Goal: Check status: Check status

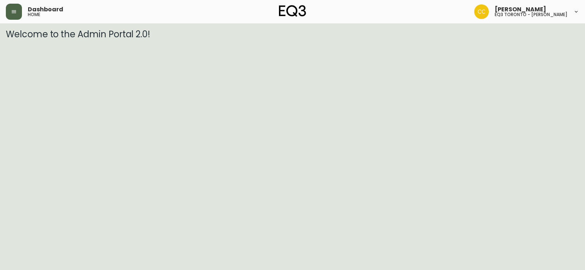
click at [16, 11] on icon "button" at bounding box center [14, 12] width 6 height 6
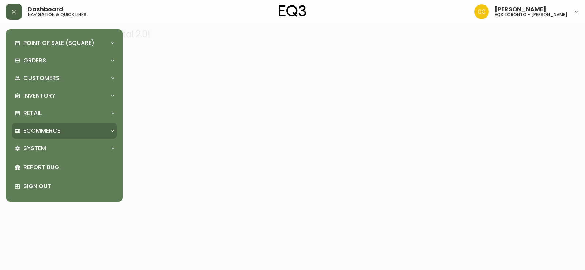
click at [61, 130] on div "Ecommerce" at bounding box center [61, 131] width 92 height 8
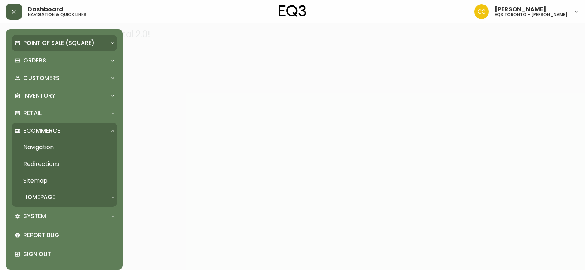
click at [61, 49] on div "Point of Sale (Square)" at bounding box center [64, 43] width 105 height 16
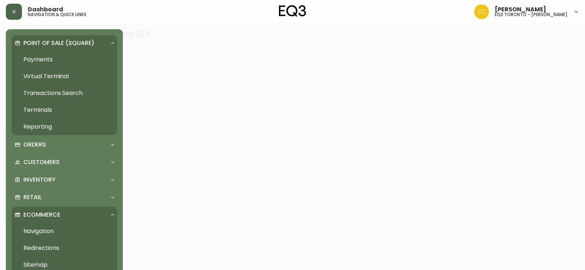
click at [75, 91] on link "Transactions Search" at bounding box center [64, 93] width 105 height 17
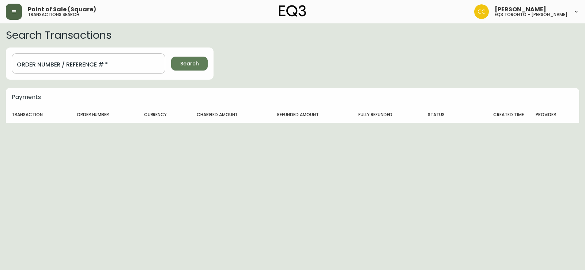
click at [87, 68] on input "Order Number / Reference #   *" at bounding box center [88, 63] width 153 height 20
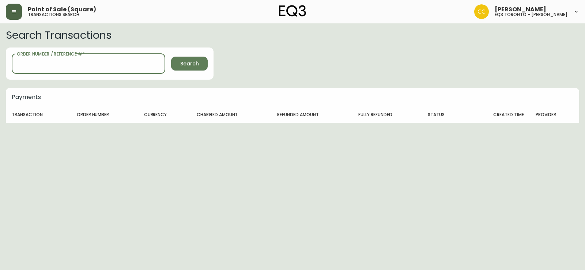
click at [87, 68] on input "Order Number / Reference #   *" at bounding box center [88, 63] width 153 height 20
type input "s"
type input "12"
click at [171, 57] on button "Search" at bounding box center [189, 64] width 37 height 14
